Goal: Find specific page/section: Find specific page/section

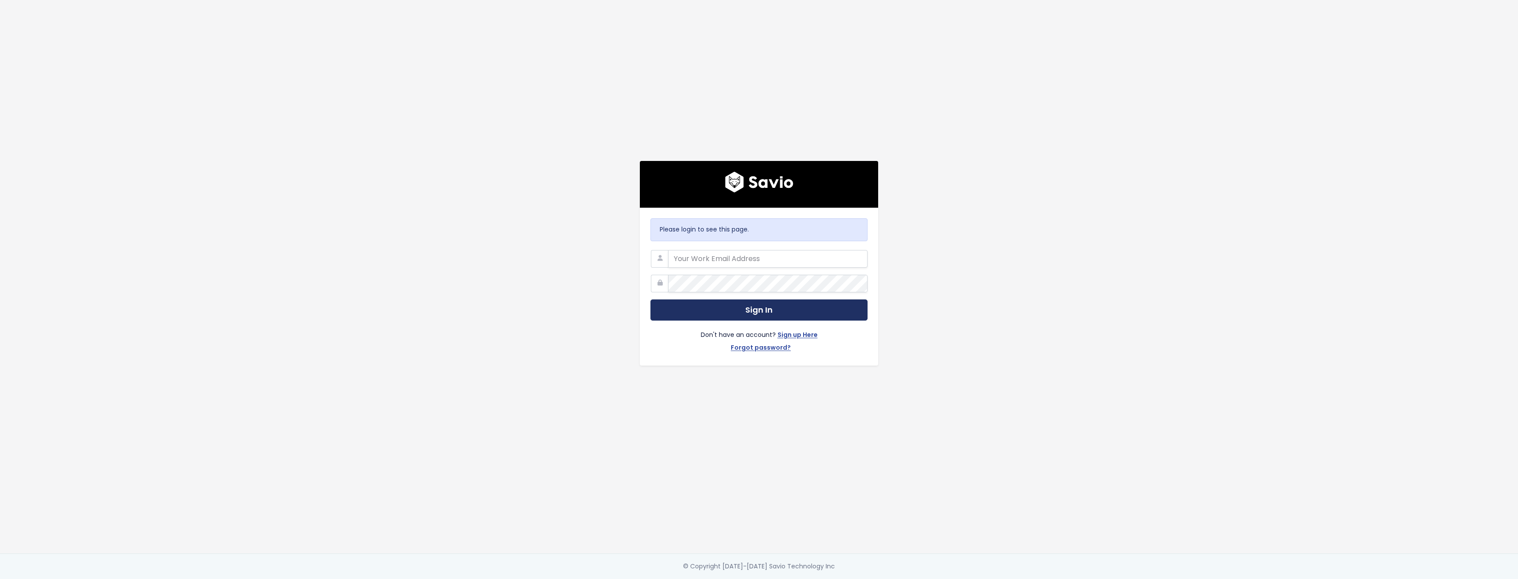
type input "smangos@flinks.com"
click at [775, 305] on button "Sign In" at bounding box center [758, 311] width 217 height 22
